Goal: Task Accomplishment & Management: Manage account settings

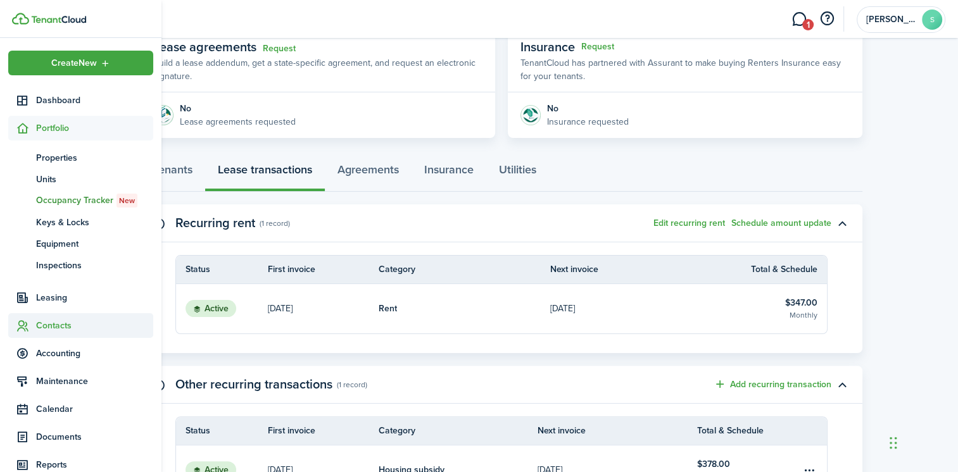
click at [66, 325] on span "Contacts" at bounding box center [94, 325] width 117 height 13
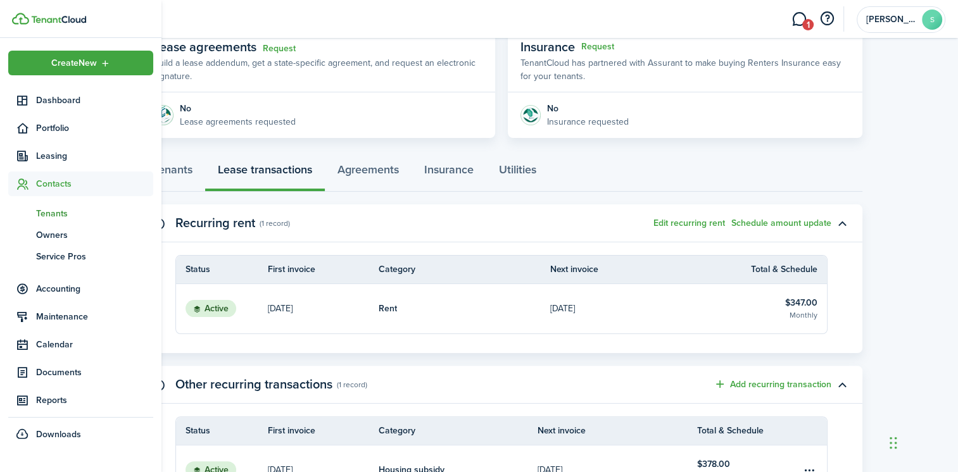
click at [58, 205] on link "tn Tenants" at bounding box center [80, 214] width 145 height 22
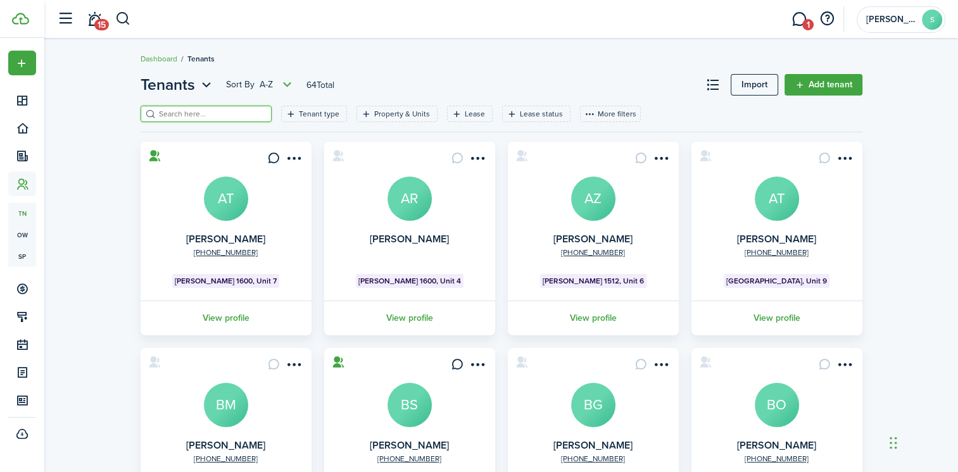
click at [190, 113] on input "search" at bounding box center [211, 114] width 111 height 12
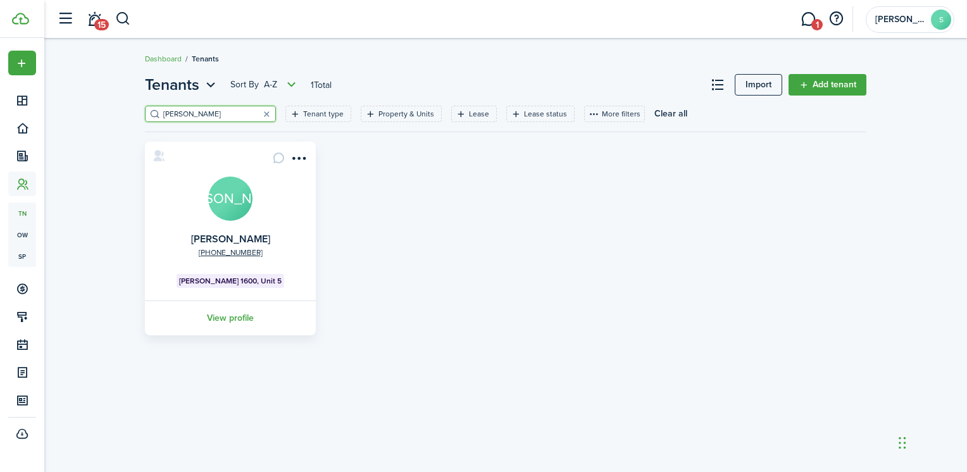
type input "[PERSON_NAME]"
click at [218, 209] on avatar-text "[PERSON_NAME]" at bounding box center [230, 199] width 44 height 44
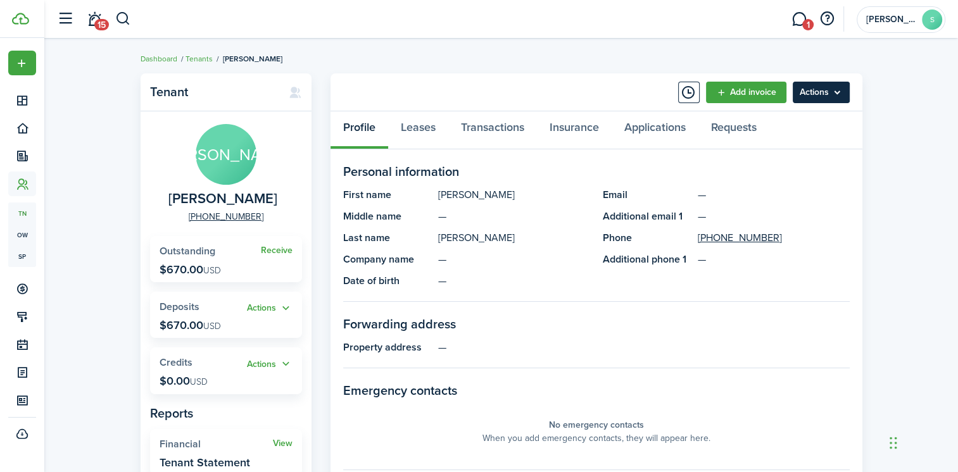
click at [820, 95] on menu-btn "Actions" at bounding box center [821, 93] width 57 height 22
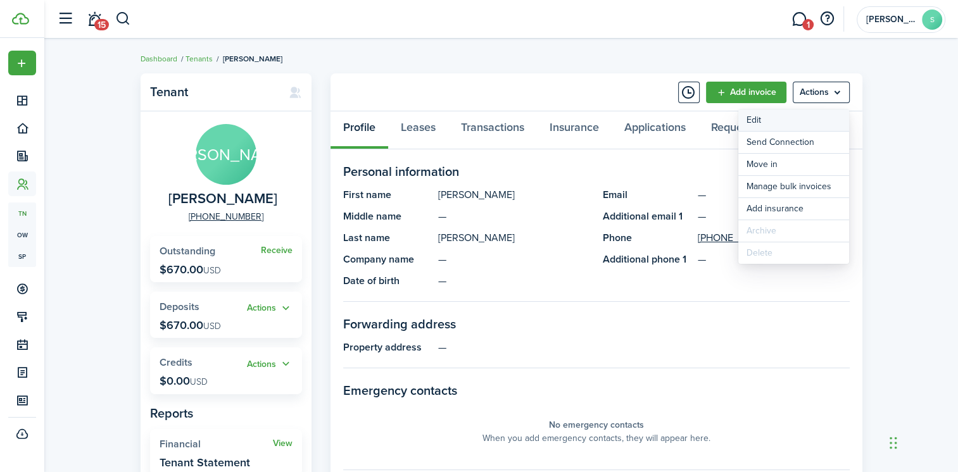
click at [762, 119] on link "Edit" at bounding box center [793, 121] width 111 height 22
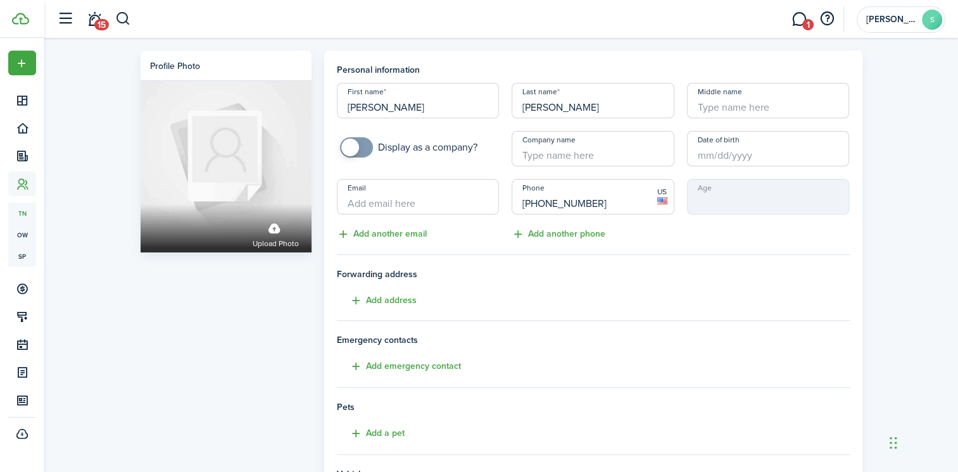
click at [389, 192] on input "Email" at bounding box center [418, 196] width 163 height 35
type input "[EMAIL_ADDRESS][DOMAIN_NAME]"
click at [499, 298] on h4 "Forwarding address Add address" at bounding box center [593, 288] width 513 height 41
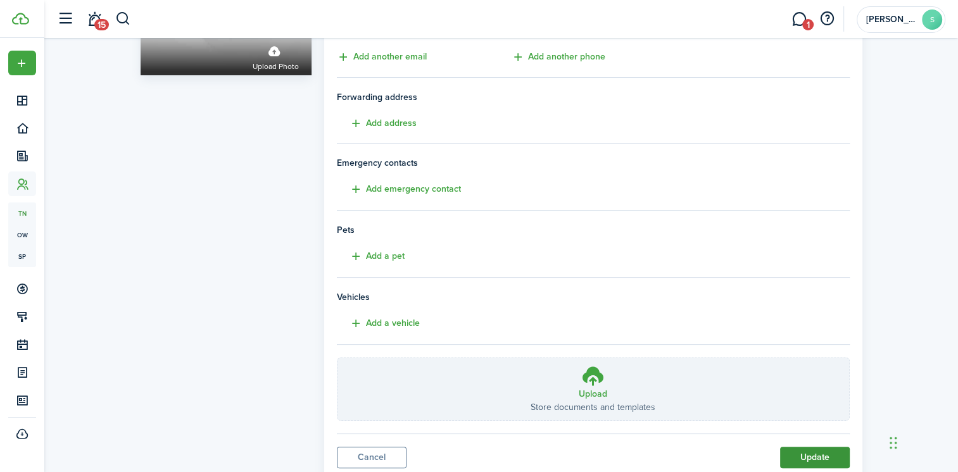
scroll to position [218, 0]
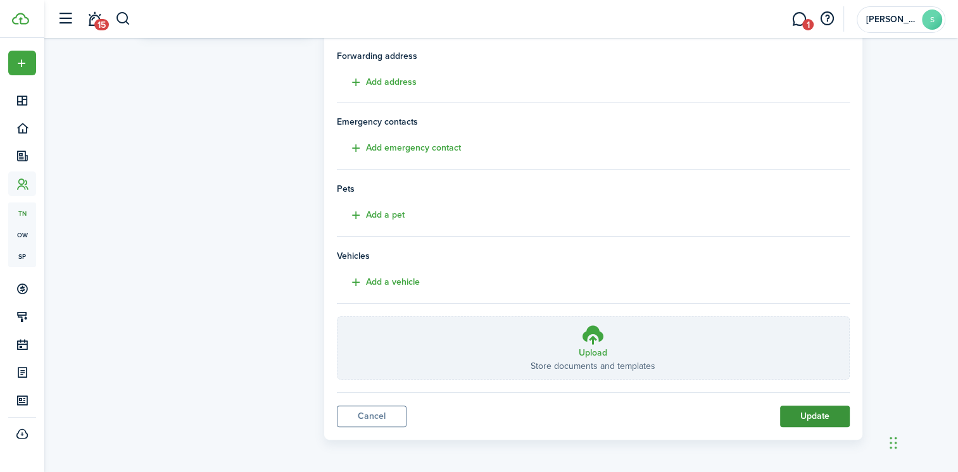
click at [829, 412] on button "Update" at bounding box center [815, 417] width 70 height 22
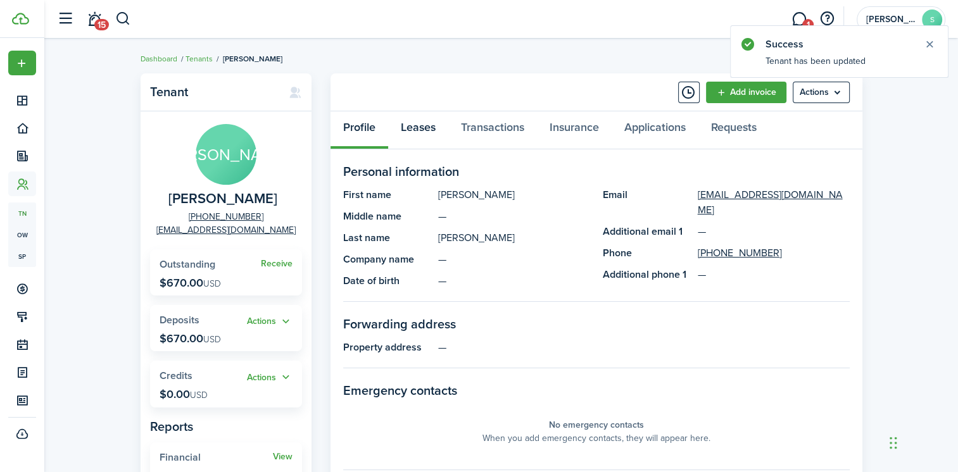
click at [422, 122] on link "Leases" at bounding box center [418, 130] width 60 height 38
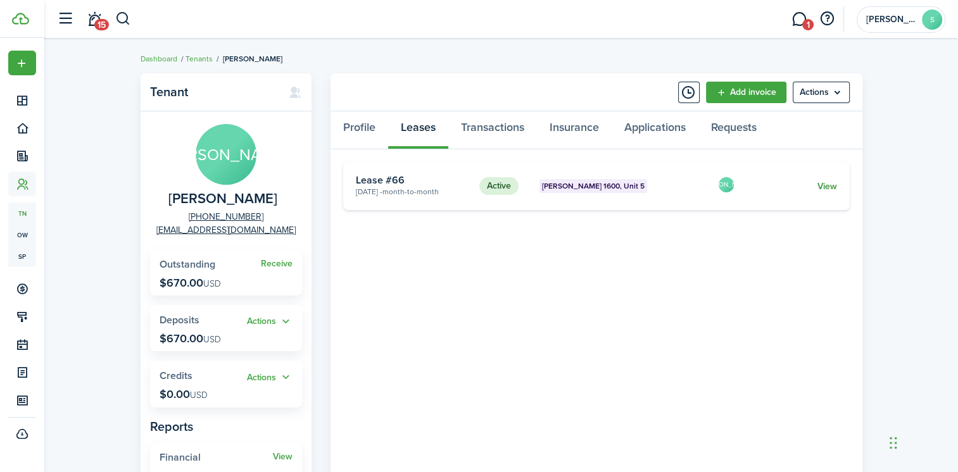
click at [830, 186] on link "View" at bounding box center [827, 186] width 20 height 13
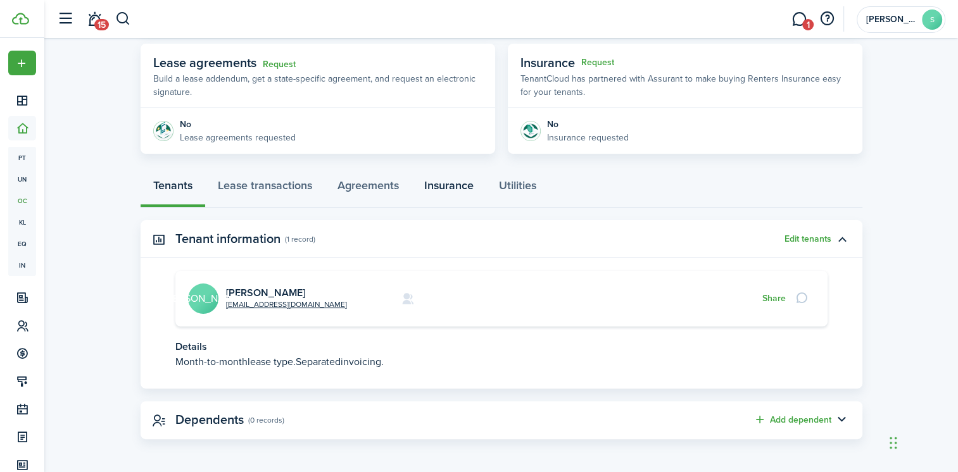
scroll to position [228, 0]
click at [775, 300] on button "Share" at bounding box center [773, 298] width 23 height 10
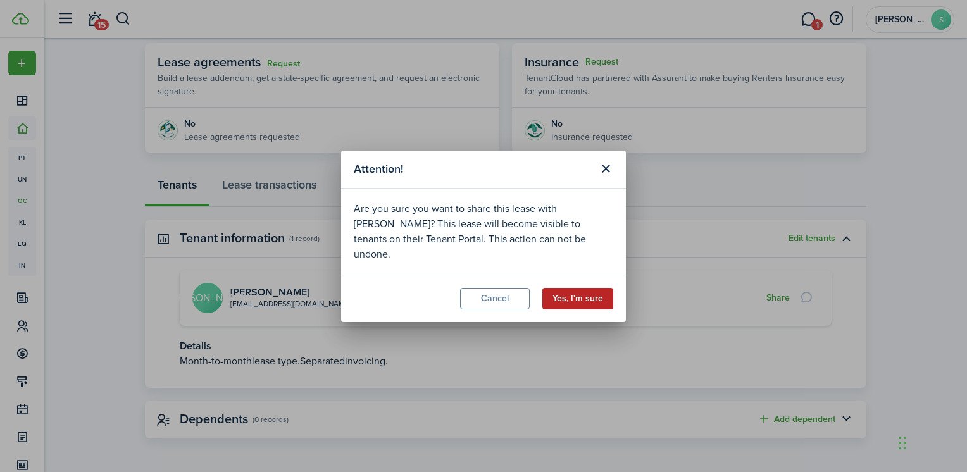
click at [585, 288] on button "Yes, I'm sure" at bounding box center [578, 299] width 71 height 22
